Goal: Transaction & Acquisition: Purchase product/service

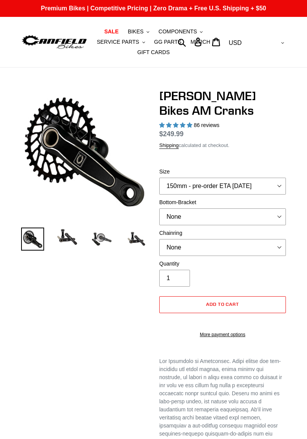
select select "highest-rating"
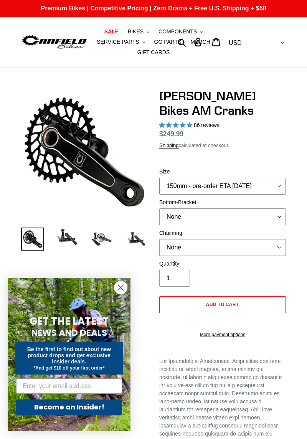
click at [278, 182] on select "150mm - pre-order ETA [DATE] 155mm - pre-order ETA [DATE] 160mm - pre-order ETA…" at bounding box center [222, 186] width 127 height 17
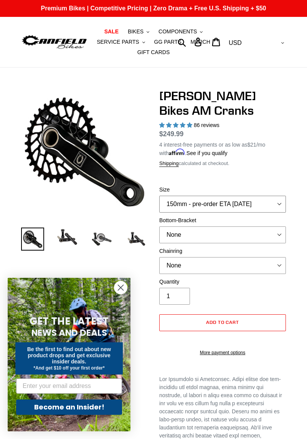
select select "160mm - pre-order ETA [DATE]"
click at [159, 196] on select "150mm - pre-order ETA [DATE] 155mm - pre-order ETA [DATE] 160mm - pre-order ETA…" at bounding box center [222, 204] width 127 height 17
click at [273, 234] on select "None BSA Threaded 68/73mm Press Fit PF92" at bounding box center [222, 235] width 127 height 17
select select "BSA Threaded 68/73mm"
click at [159, 227] on select "None BSA Threaded 68/73mm Press Fit PF92" at bounding box center [222, 235] width 127 height 17
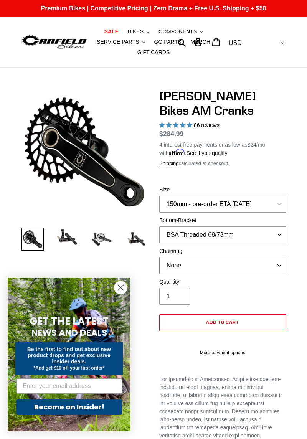
click at [280, 269] on select "None 30t Round (Boost 148) 30t Oval (Boost 148) 32t Round (Boost 148) 32t Oval …" at bounding box center [222, 265] width 127 height 17
select select "30t Oval (Boost 148)"
click at [159, 257] on select "None 30t Round (Boost 148) 30t Oval (Boost 148) 32t Round (Boost 148) 32t Oval …" at bounding box center [222, 265] width 127 height 17
click at [277, 237] on select "None BSA Threaded 68/73mm Press Fit PF92" at bounding box center [222, 235] width 127 height 17
select select "Press Fit PF92"
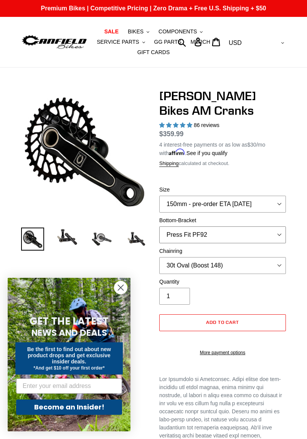
click at [159, 227] on select "None BSA Threaded 68/73mm Press Fit PF92" at bounding box center [222, 235] width 127 height 17
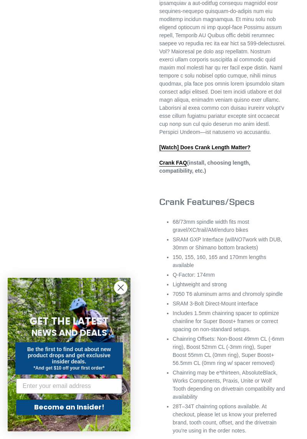
scroll to position [442, 0]
